Goal: Transaction & Acquisition: Obtain resource

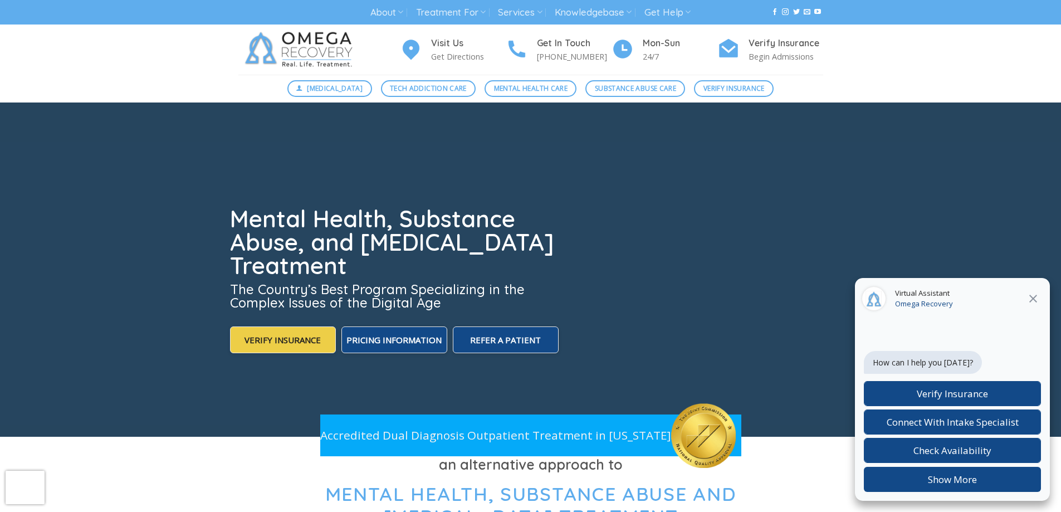
click at [1034, 298] on icon at bounding box center [1033, 299] width 8 height 8
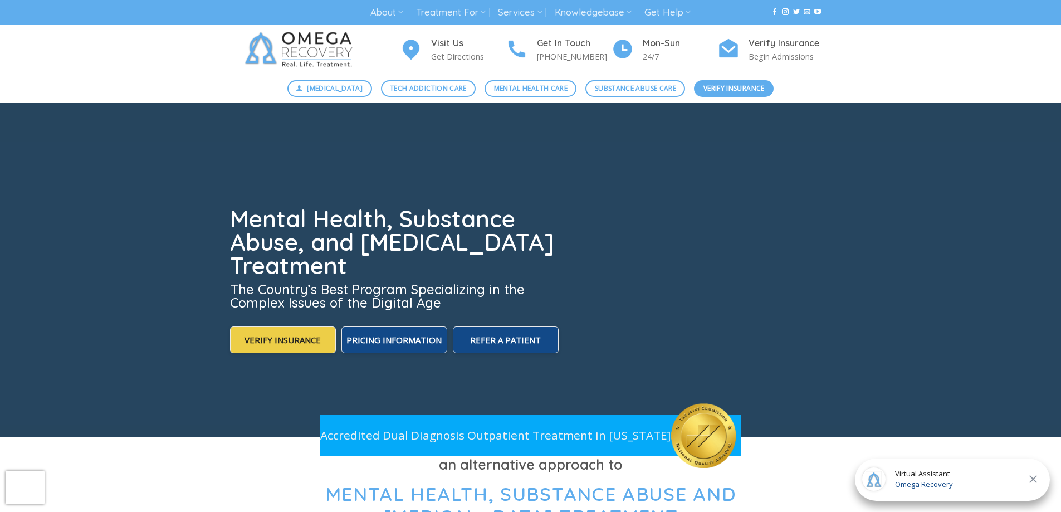
click at [741, 85] on span "Verify Insurance" at bounding box center [733, 88] width 61 height 11
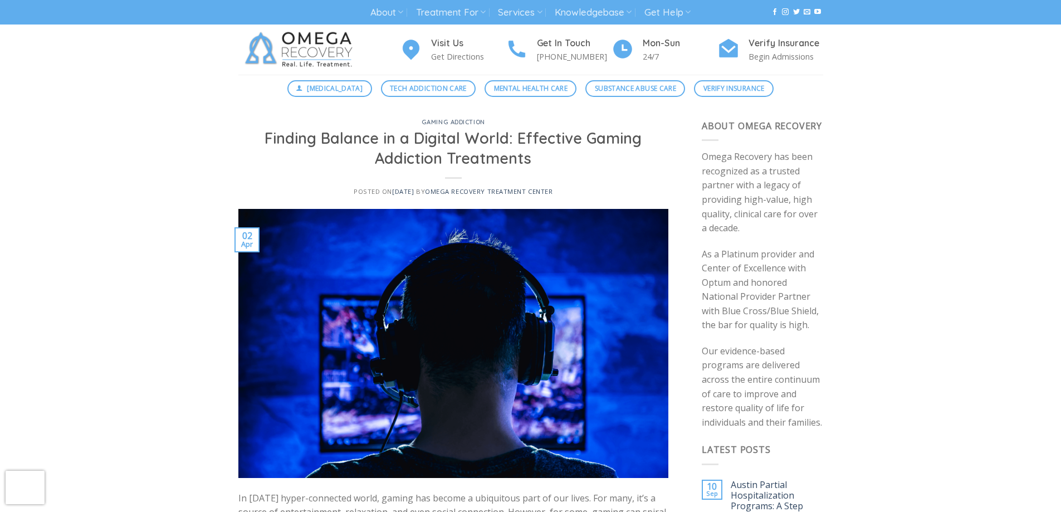
click at [311, 46] on img at bounding box center [300, 49] width 125 height 50
